Goal: Task Accomplishment & Management: Use online tool/utility

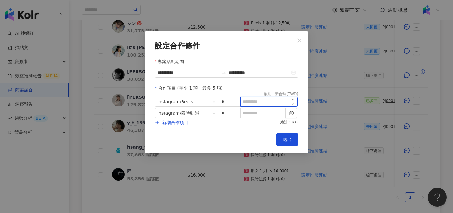
click at [251, 102] on input at bounding box center [269, 101] width 57 height 9
type input "*"
type input "*****"
click at [255, 112] on input at bounding box center [263, 113] width 45 height 9
type input "*"
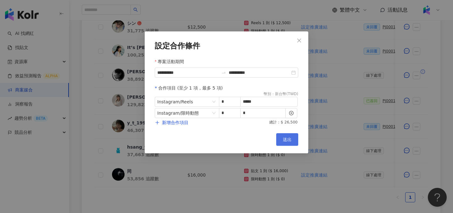
click at [292, 144] on button "送出" at bounding box center [287, 139] width 22 height 13
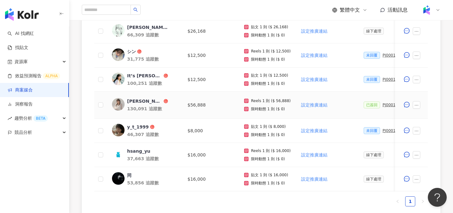
scroll to position [283, 0]
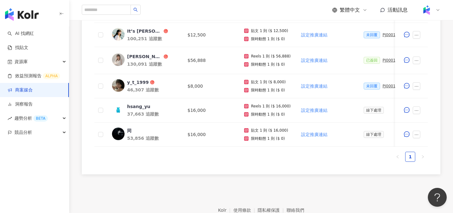
click at [33, 93] on link "商案媒合" at bounding box center [20, 90] width 25 height 6
